Goal: Navigation & Orientation: Find specific page/section

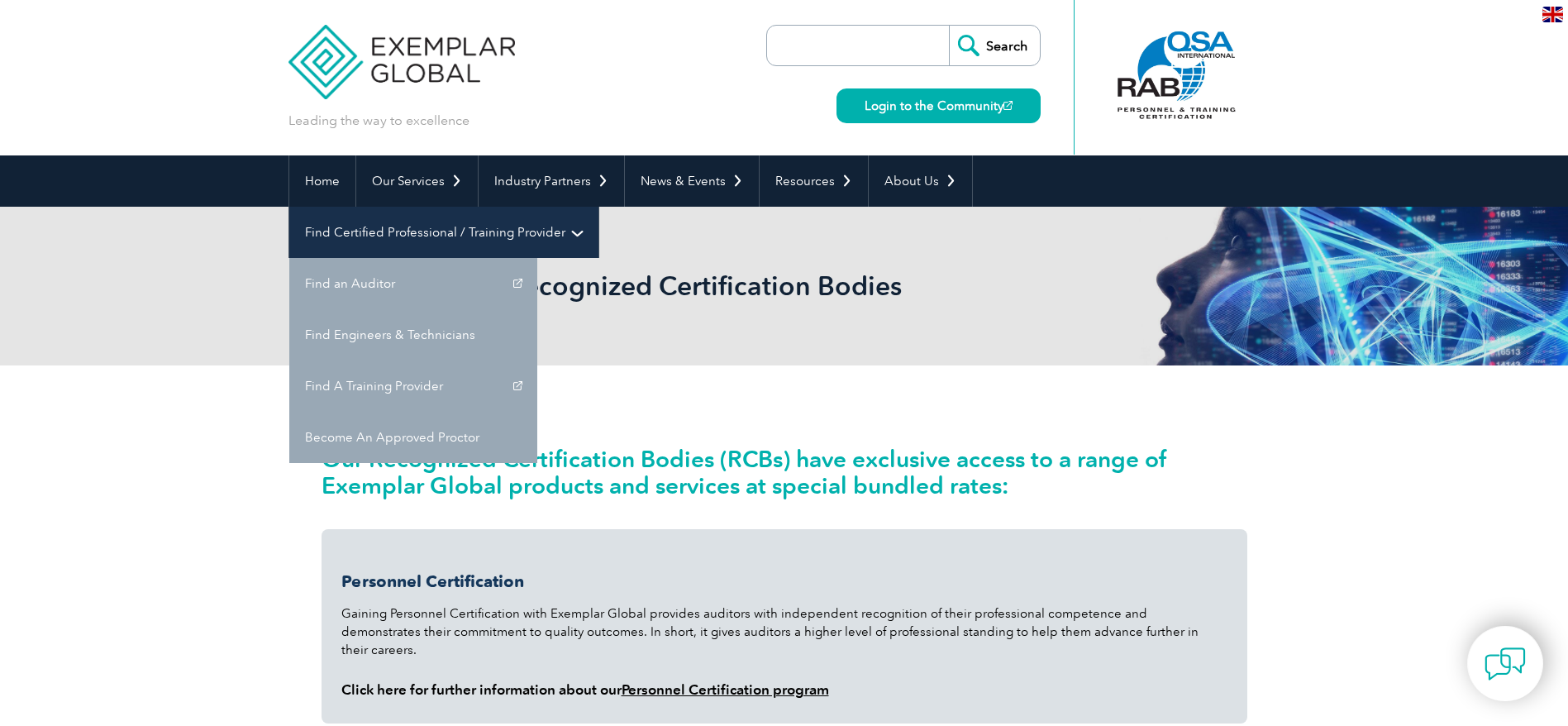
click at [599, 207] on link "Find Certified Professional / Training Provider" at bounding box center [444, 232] width 309 height 52
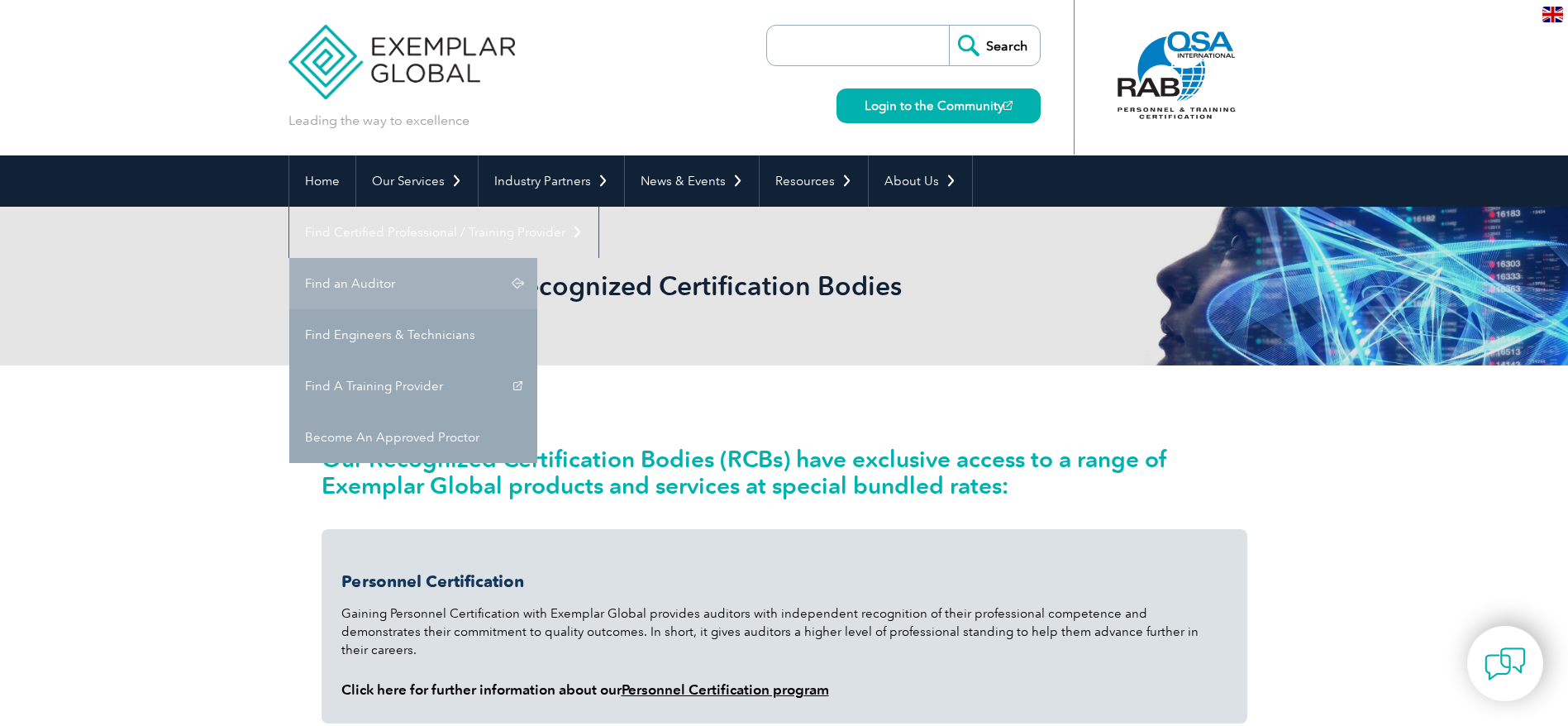
click at [537, 258] on link "Find an Auditor" at bounding box center [413, 284] width 248 height 52
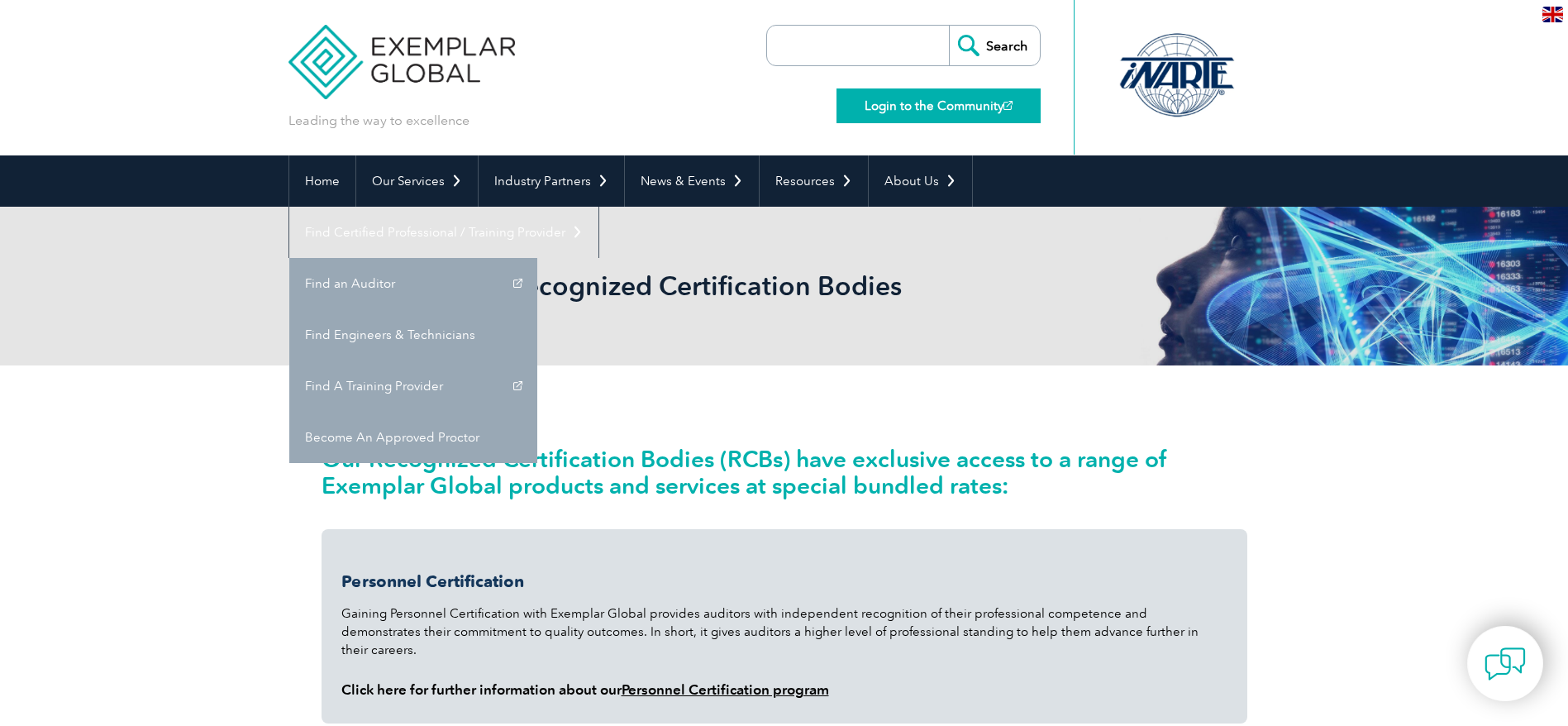
click at [885, 115] on link "Login to the Community" at bounding box center [939, 106] width 205 height 34
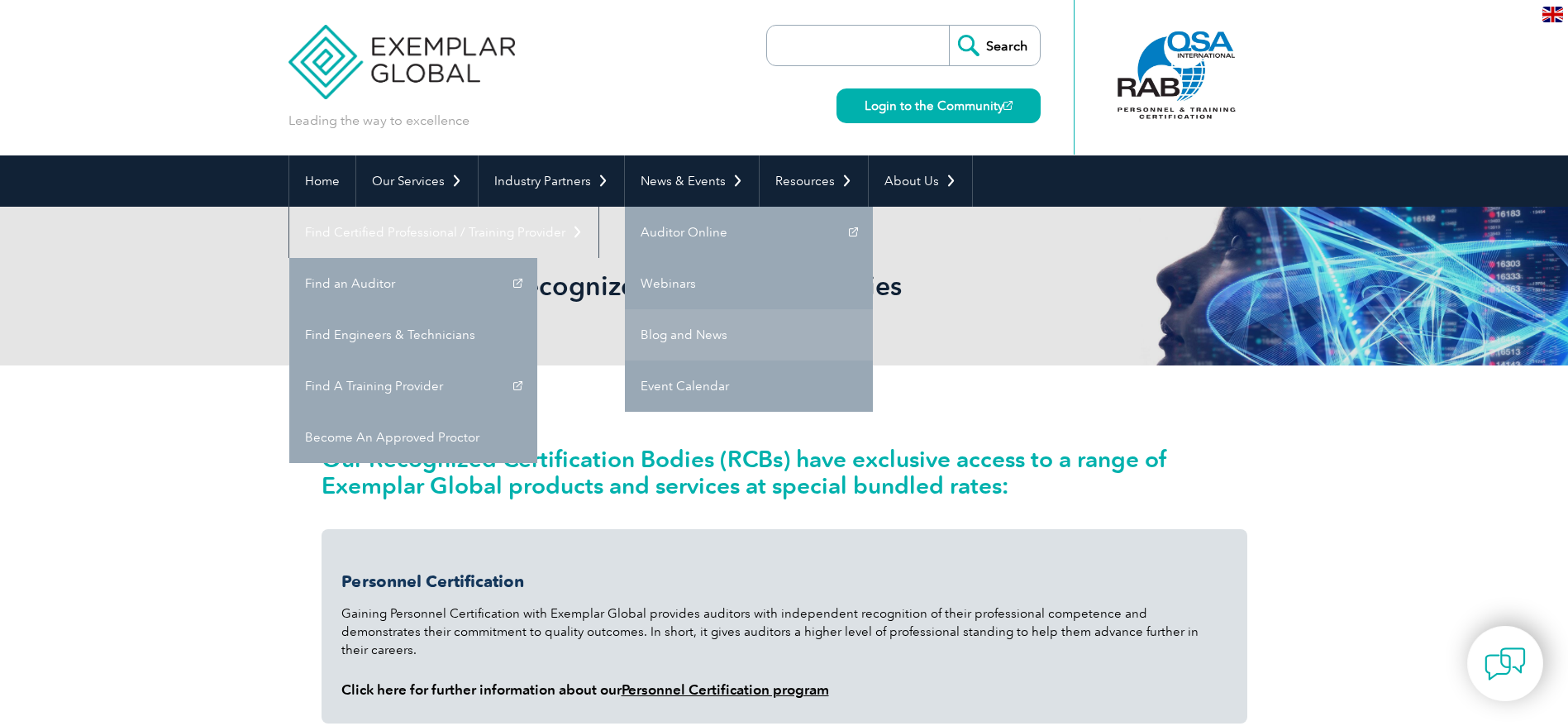
click at [667, 325] on link "Blog and News" at bounding box center [749, 335] width 248 height 52
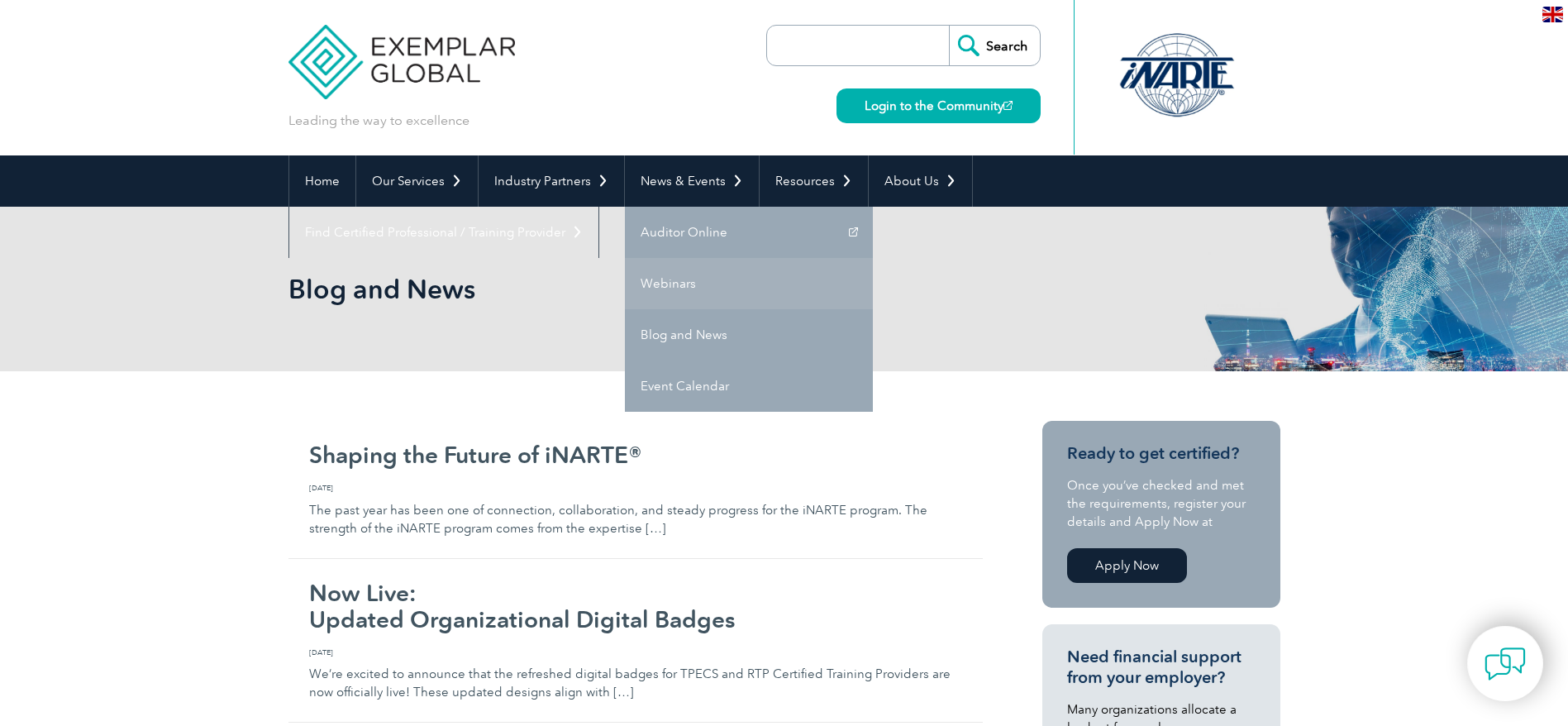
click at [658, 264] on link "Webinars" at bounding box center [749, 284] width 248 height 52
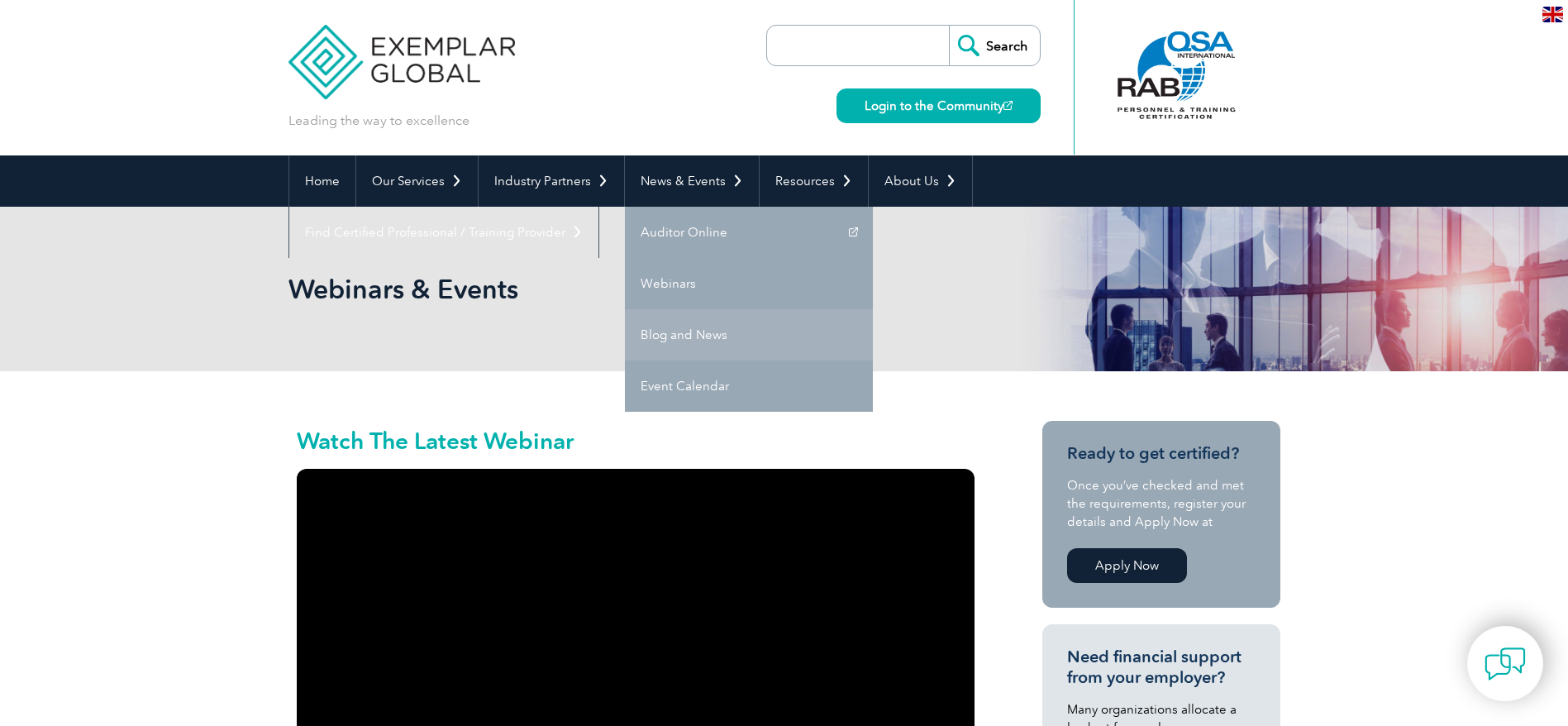
click at [671, 339] on link "Blog and News" at bounding box center [749, 335] width 248 height 52
